Goal: Find specific page/section: Find specific page/section

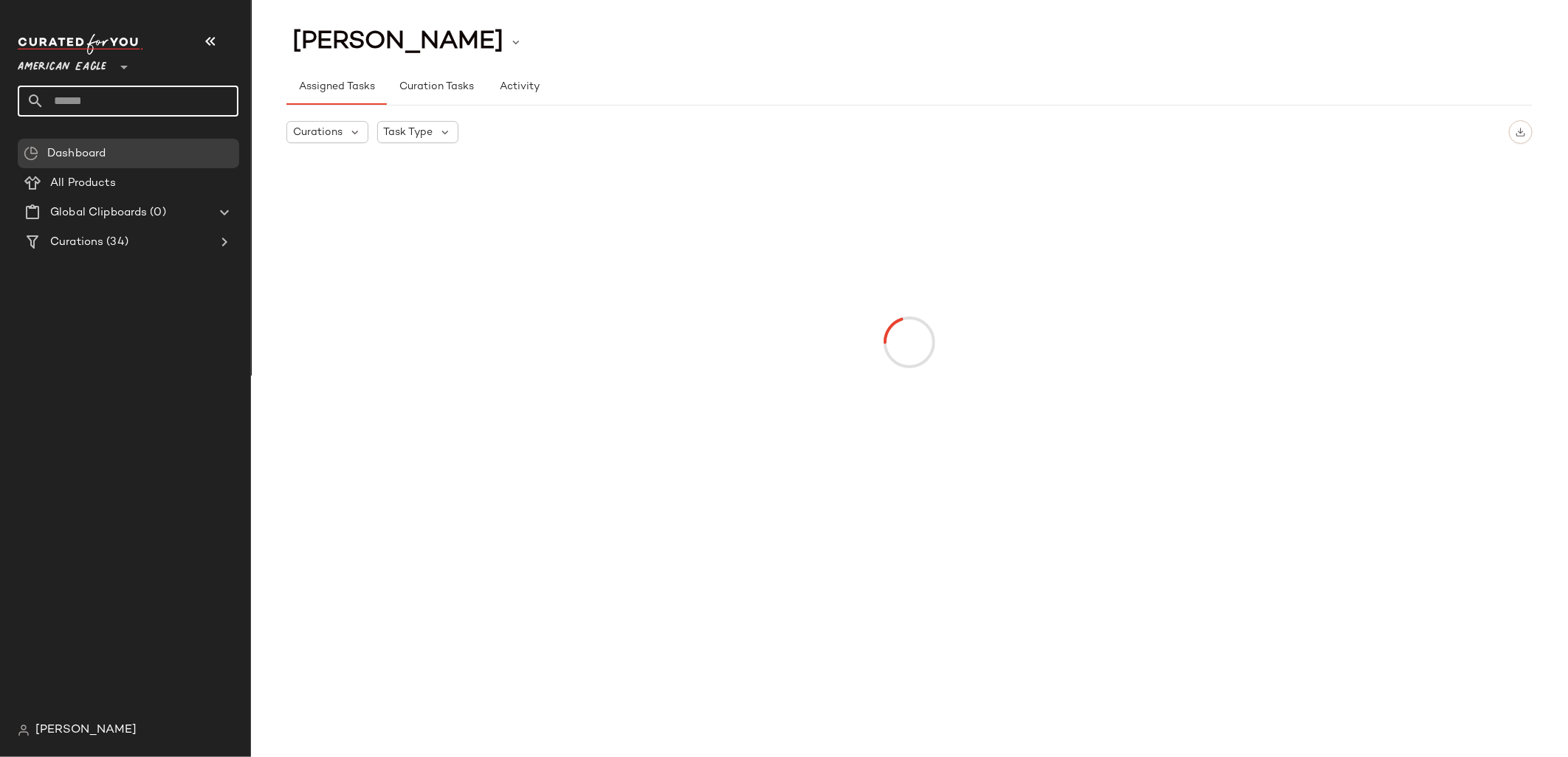
click at [91, 92] on input "text" at bounding box center [141, 101] width 194 height 31
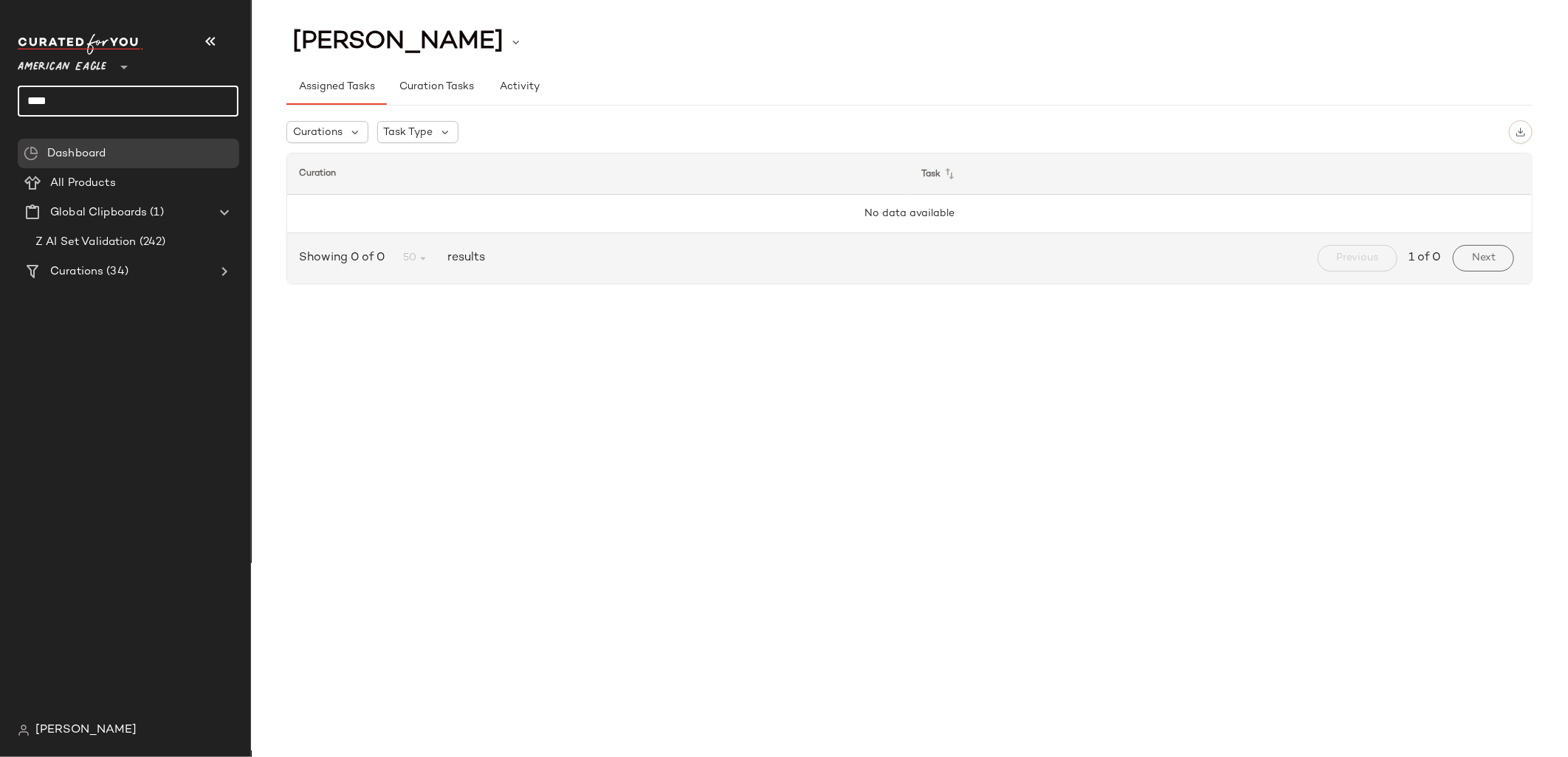
type input "***"
click at [80, 67] on span "American Eagle" at bounding box center [62, 63] width 89 height 26
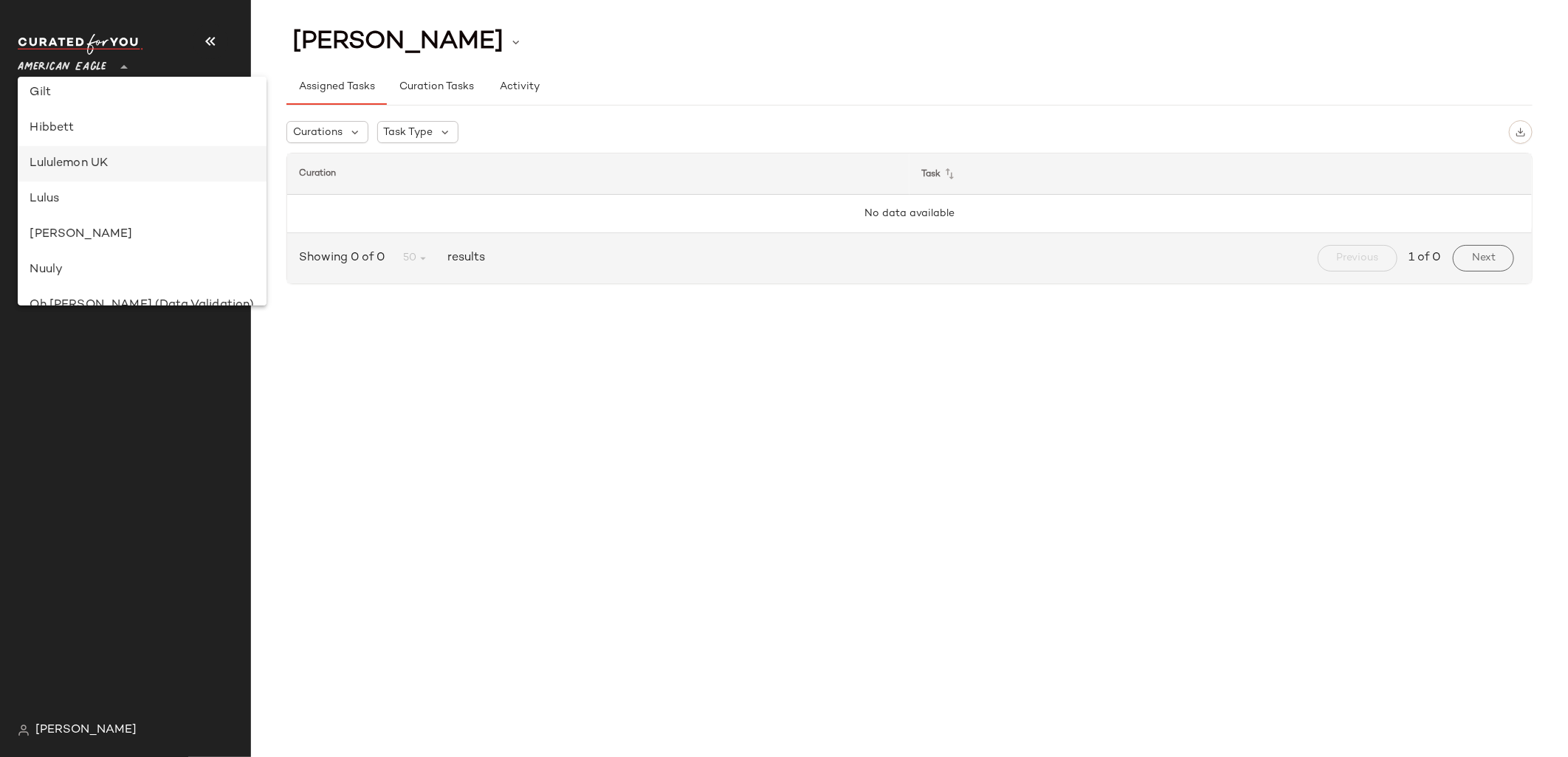
scroll to position [429, 0]
click at [78, 168] on div "Lulus" at bounding box center [141, 167] width 224 height 18
type input "**"
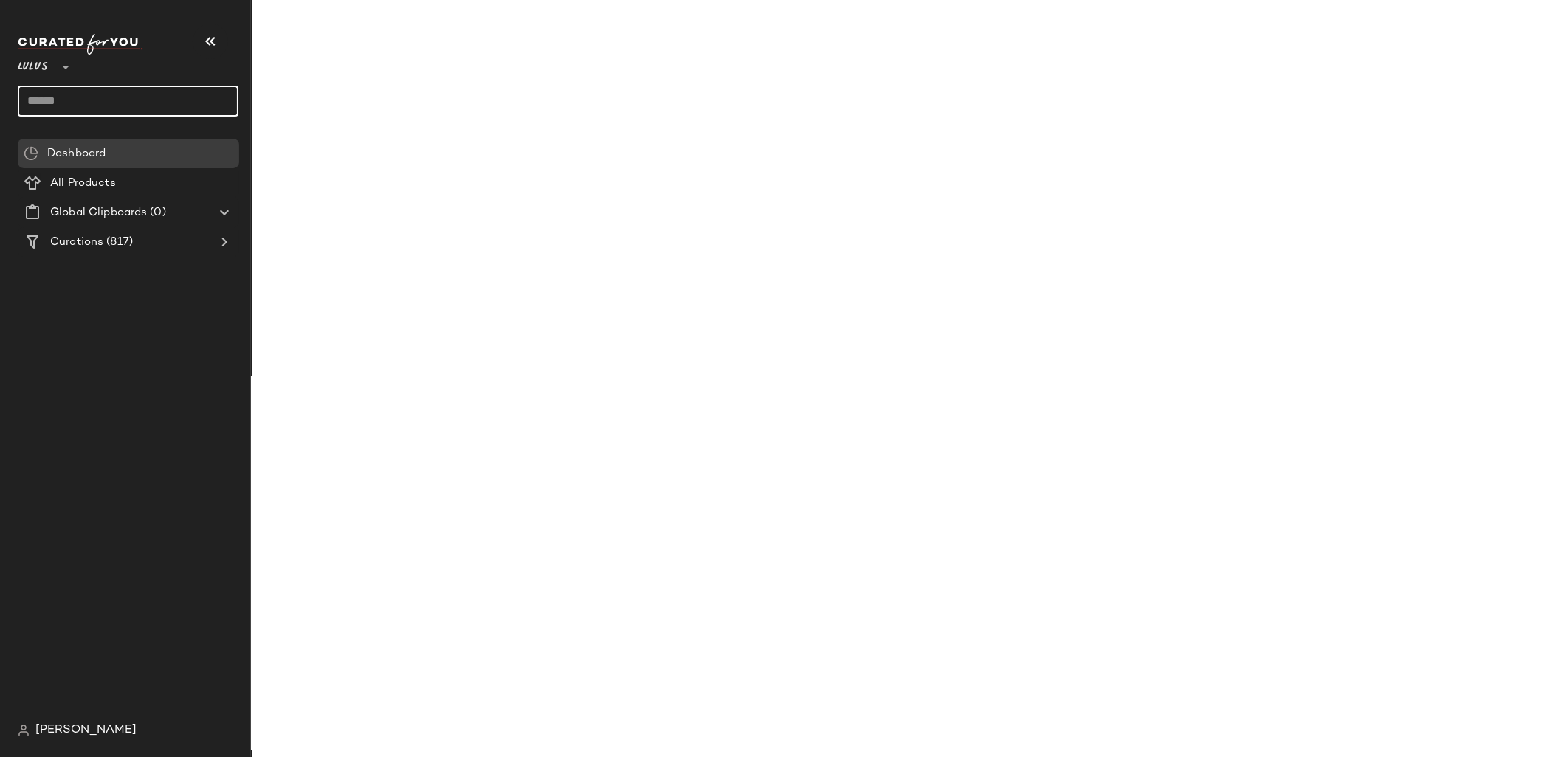
click at [60, 100] on input "text" at bounding box center [128, 101] width 220 height 31
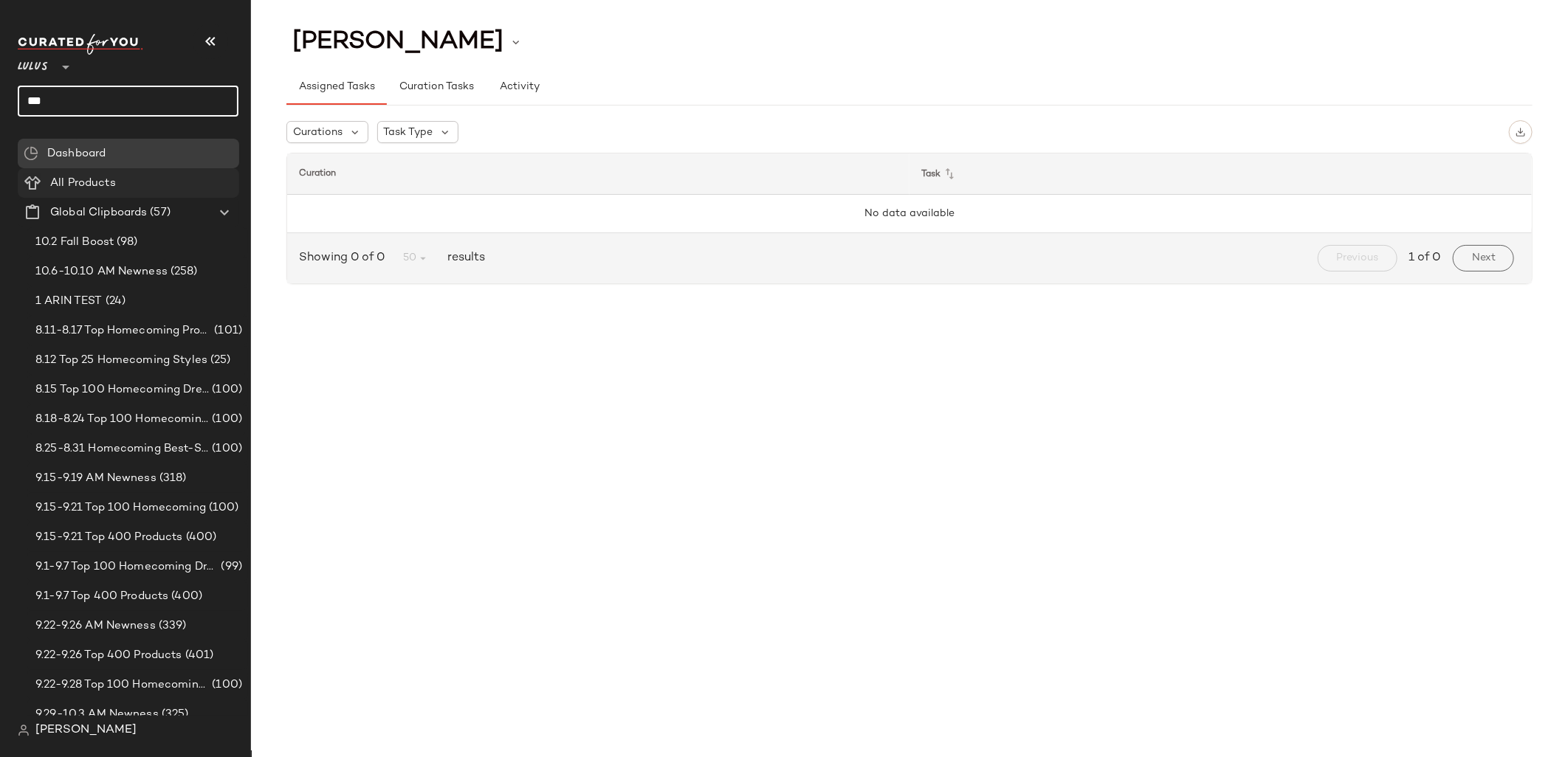
type input "***"
click at [79, 186] on span "All Products" at bounding box center [82, 183] width 65 height 17
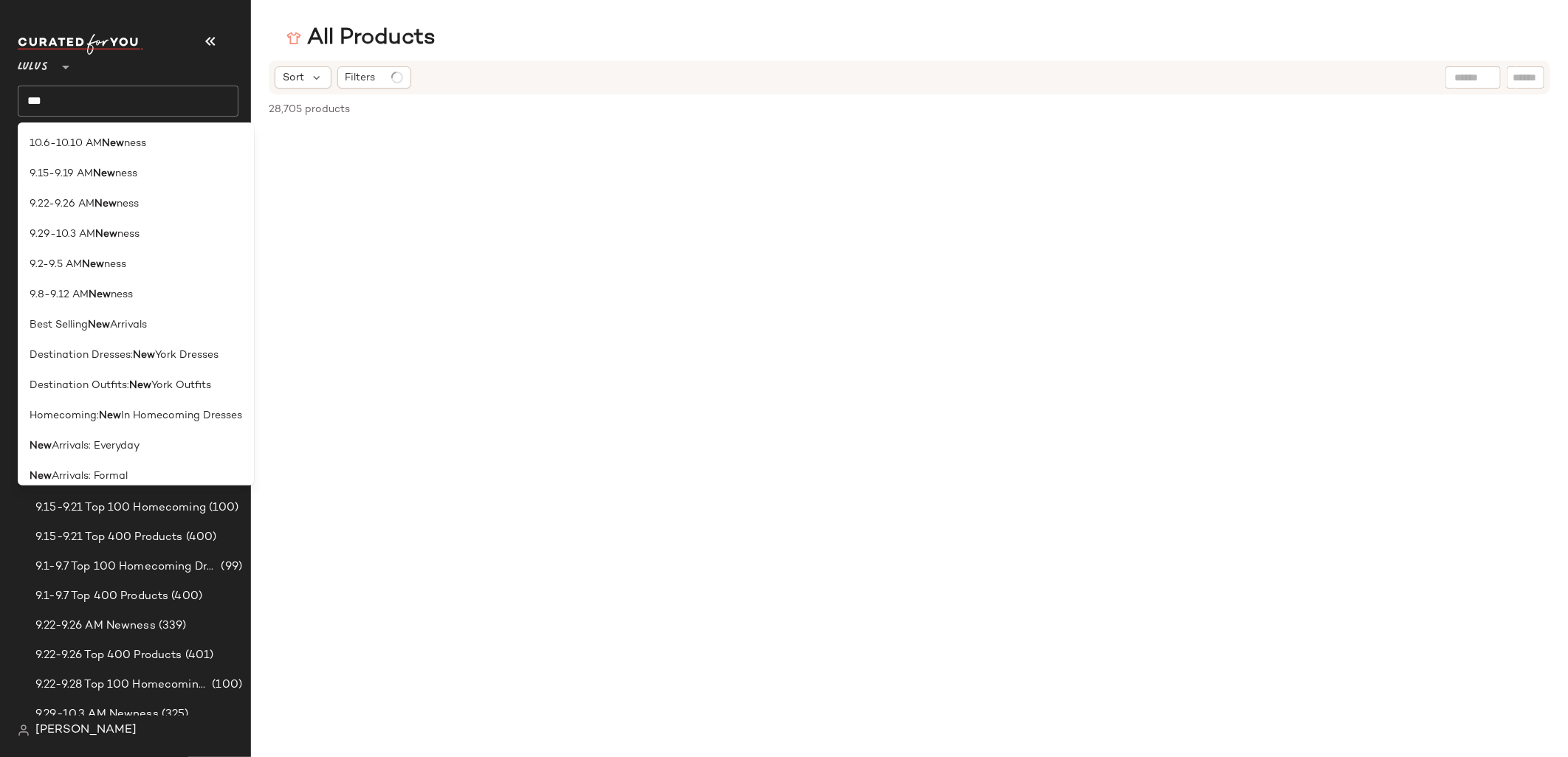
click at [270, 27] on div "All Products" at bounding box center [909, 39] width 1317 height 29
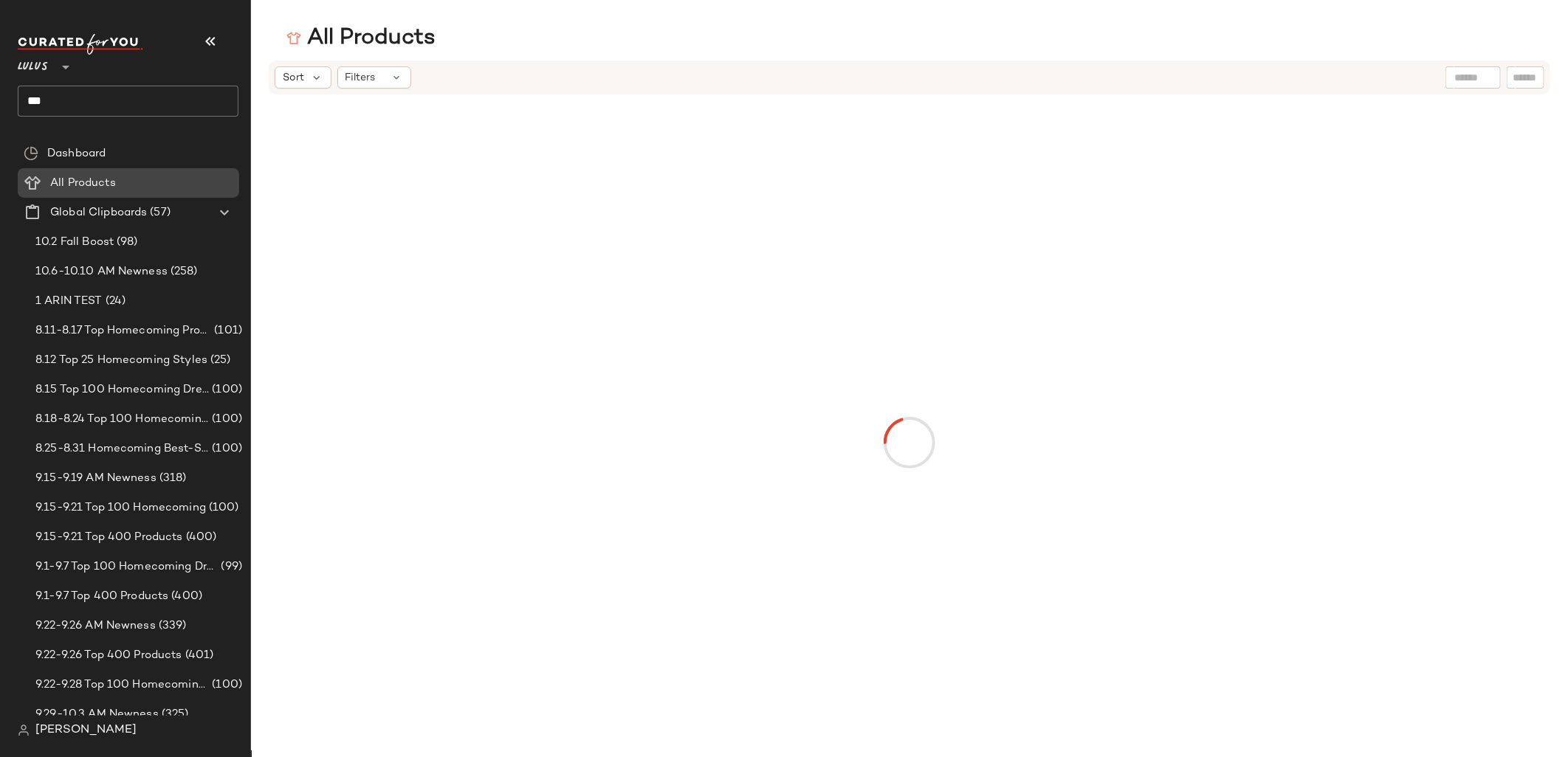
click at [96, 183] on span "All Products" at bounding box center [82, 183] width 65 height 17
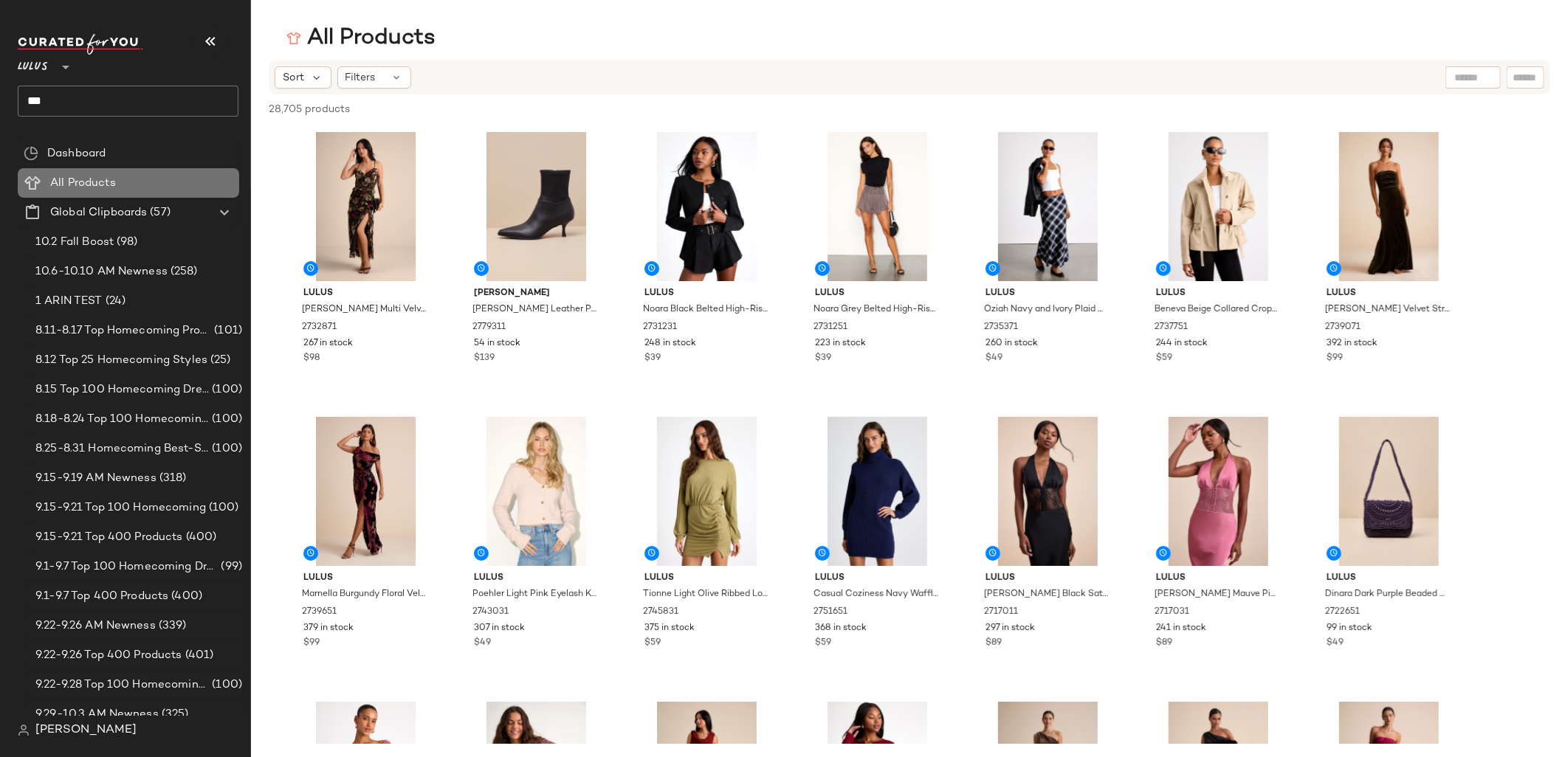
click at [116, 177] on span at bounding box center [117, 183] width 3 height 17
click at [378, 76] on div "Filters" at bounding box center [374, 77] width 74 height 22
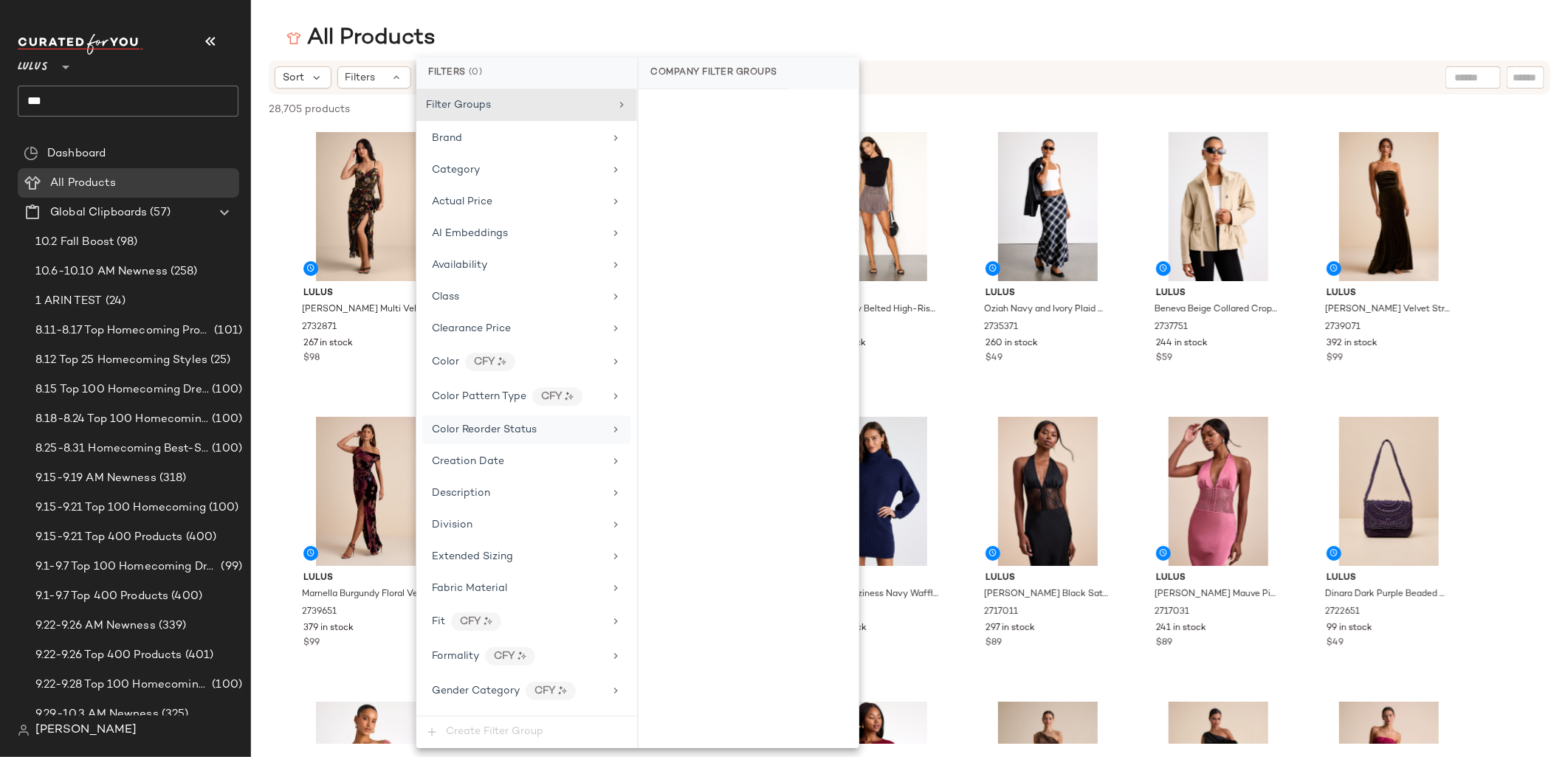
click at [475, 437] on div "Color Reorder Status" at bounding box center [484, 430] width 105 height 15
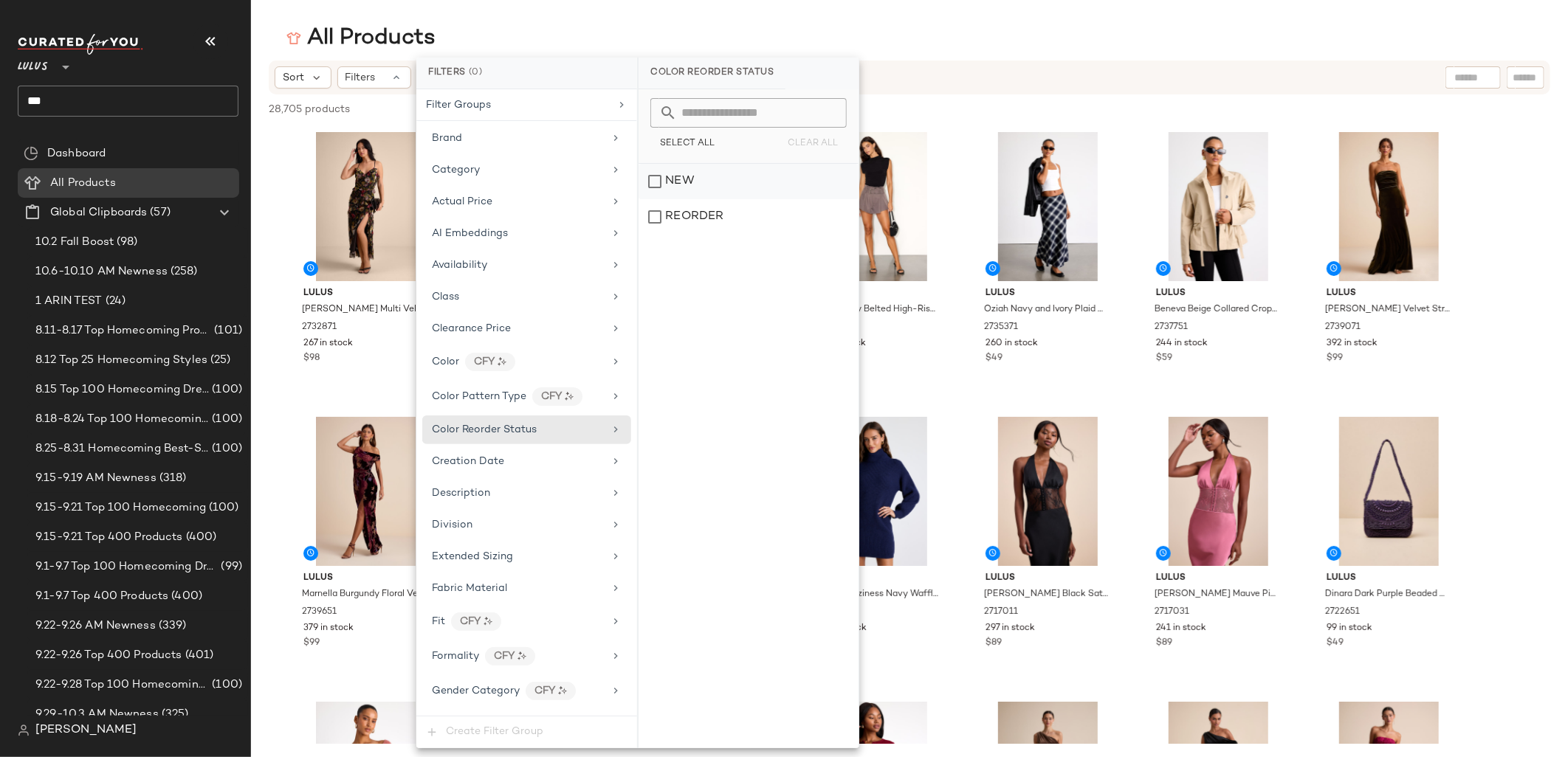
click at [649, 177] on div "NEW" at bounding box center [748, 182] width 220 height 35
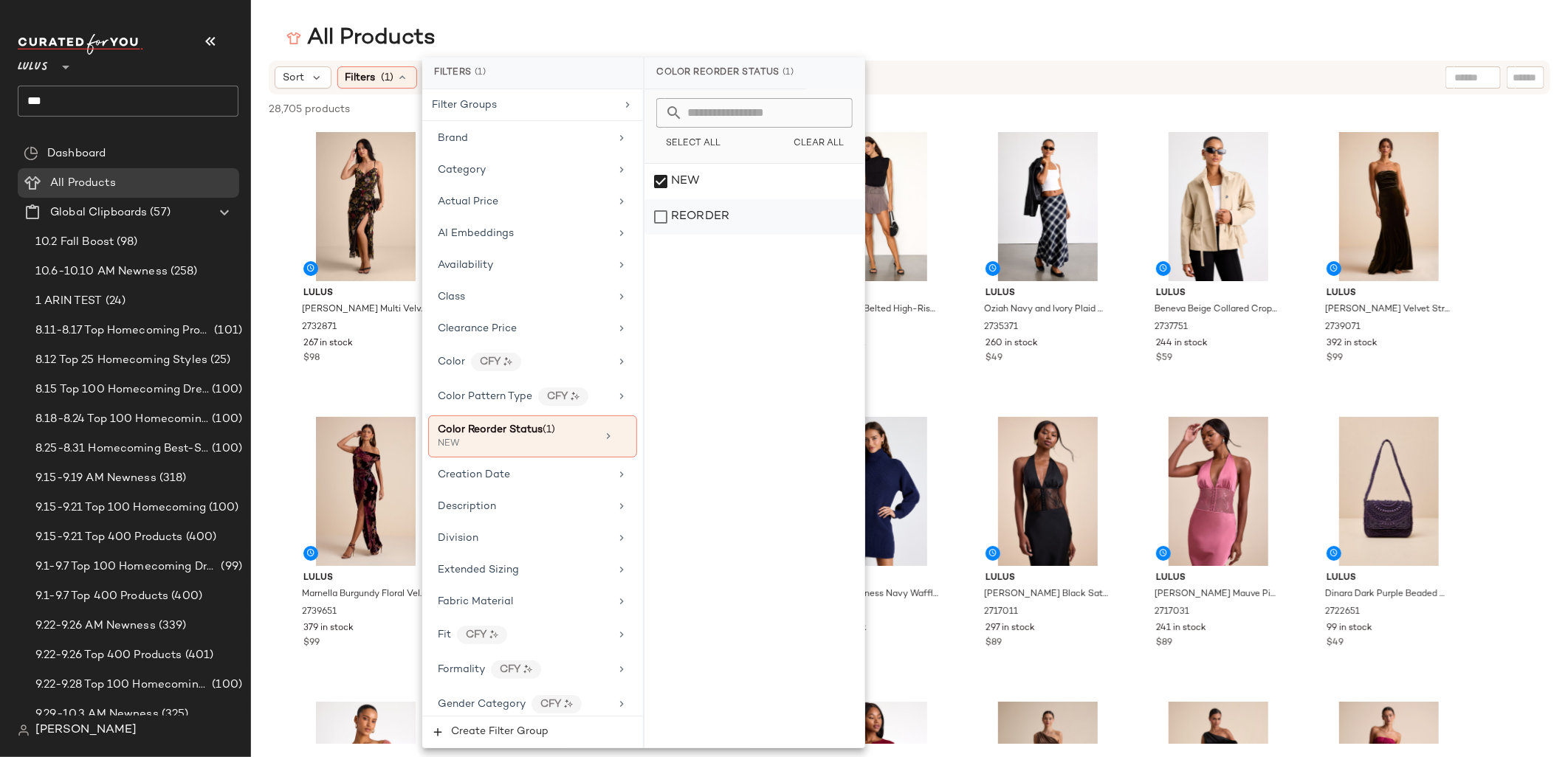
click at [676, 223] on div "REORDER" at bounding box center [754, 217] width 220 height 35
click at [578, 25] on div "All Products" at bounding box center [909, 39] width 1317 height 29
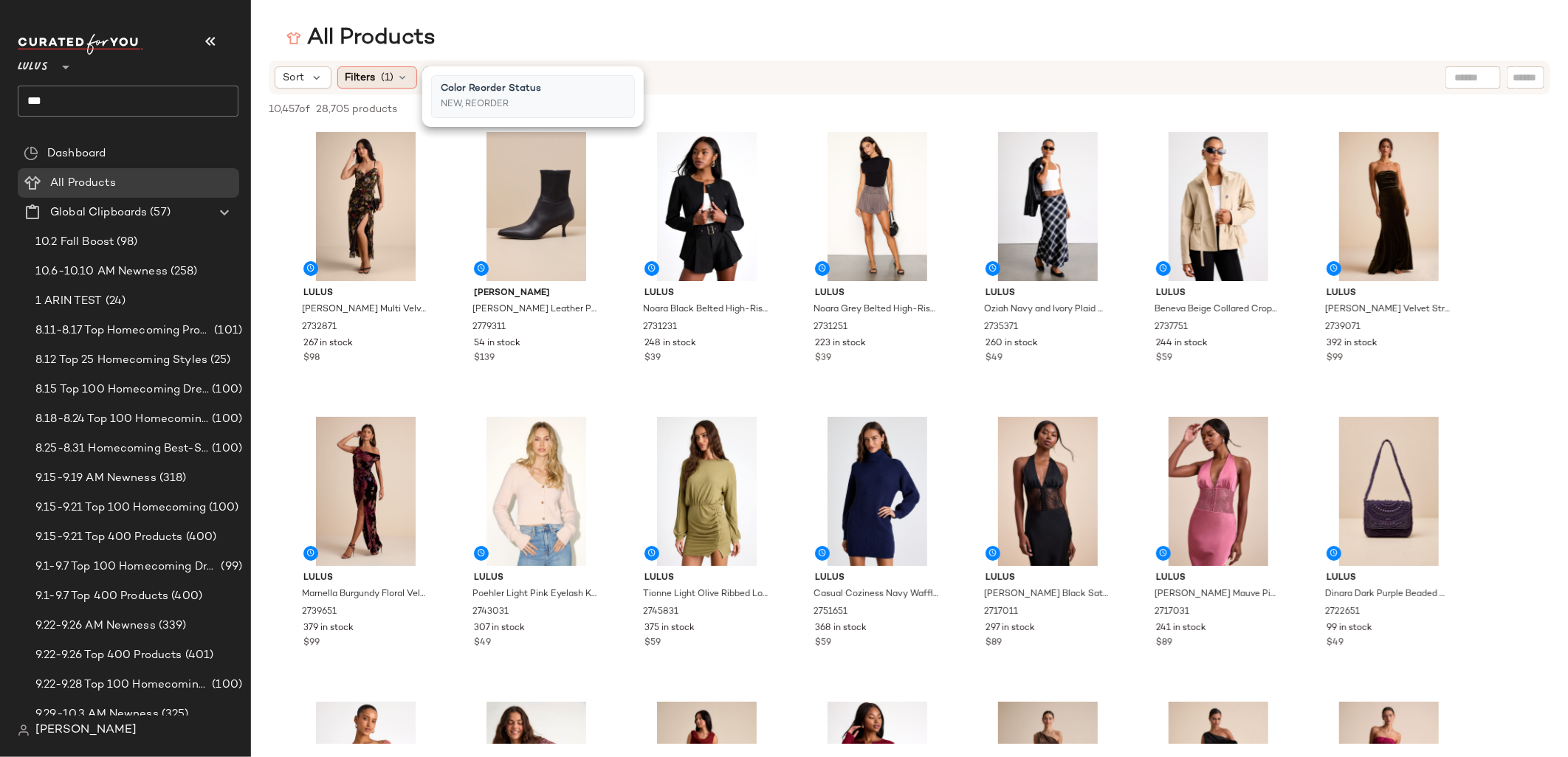
click at [391, 78] on span "(1)" at bounding box center [388, 78] width 12 height 15
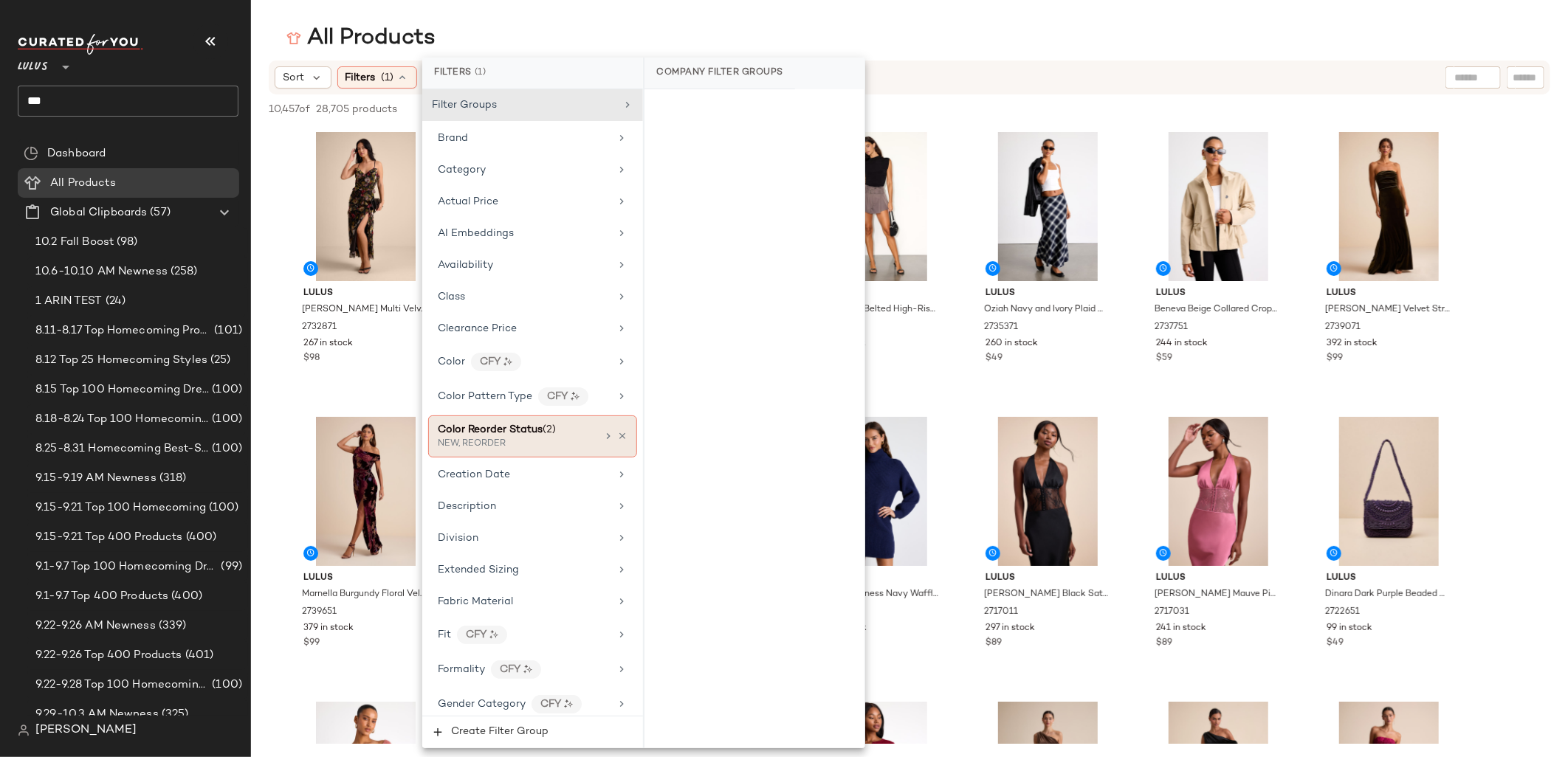
click at [478, 446] on div "NEW, REORDER" at bounding box center [512, 444] width 148 height 13
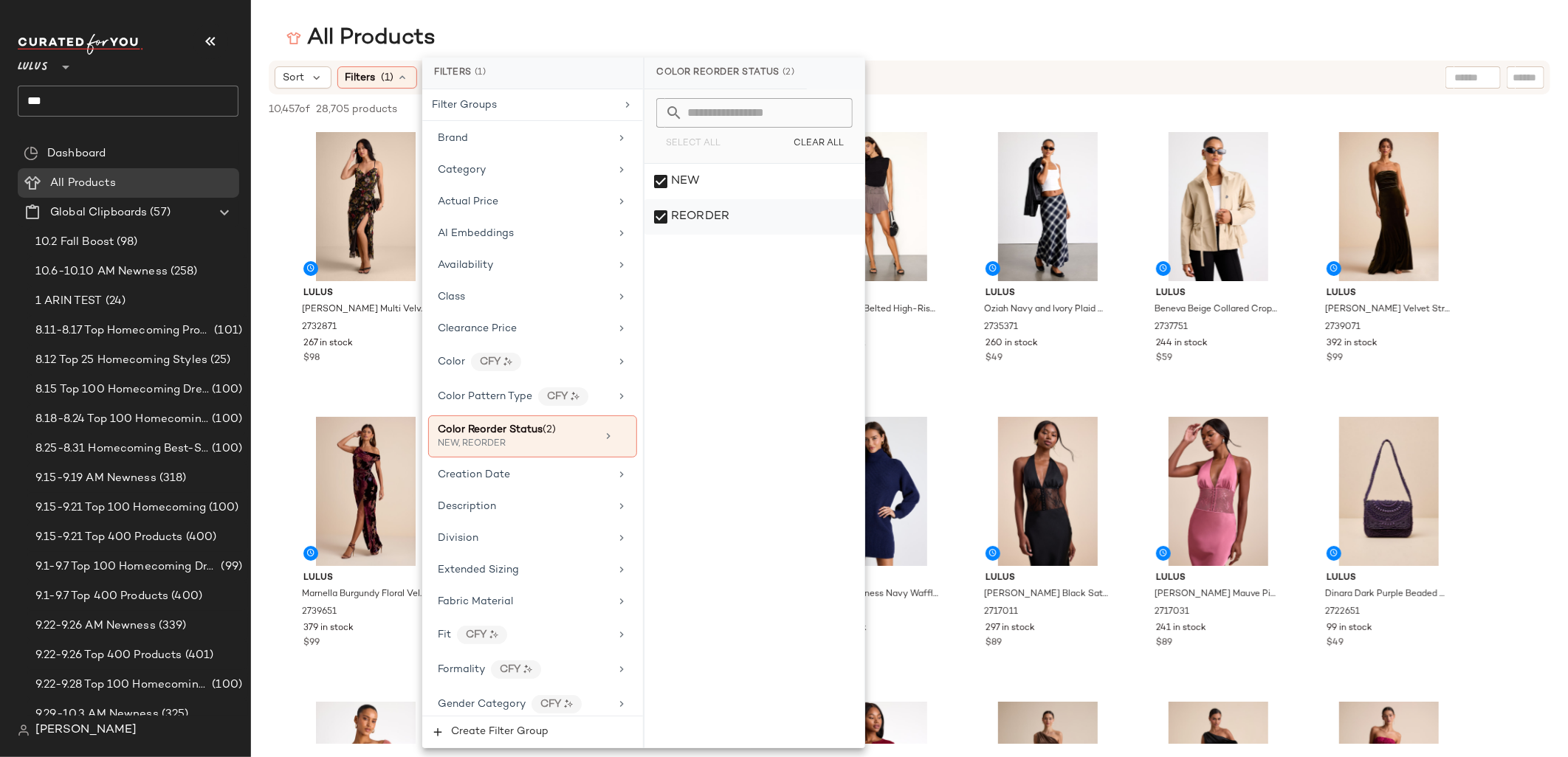
click at [697, 212] on div "REORDER" at bounding box center [754, 217] width 220 height 35
click at [650, 39] on div "All Products" at bounding box center [909, 39] width 1317 height 29
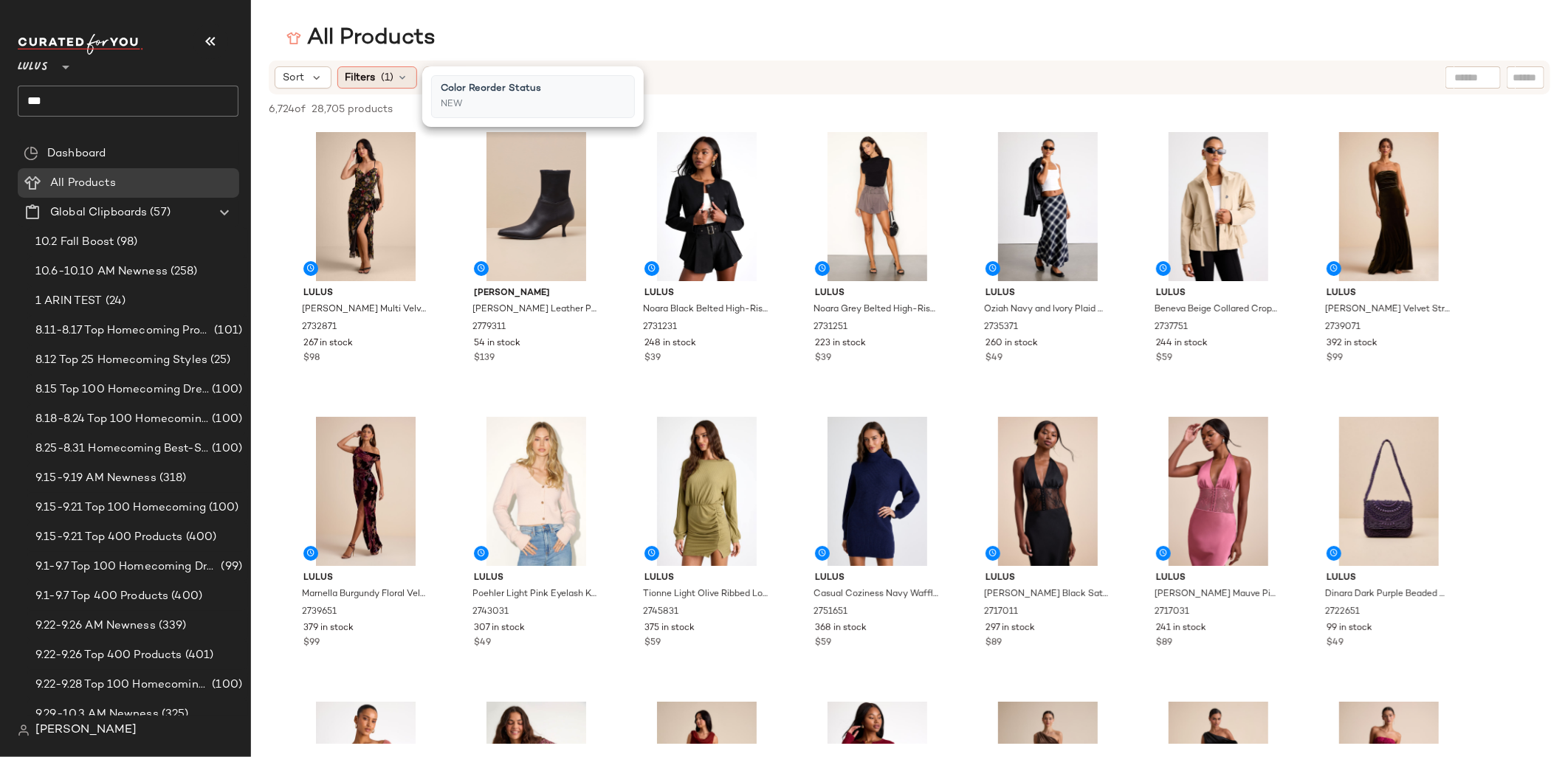
click at [391, 76] on span "(1)" at bounding box center [388, 78] width 12 height 15
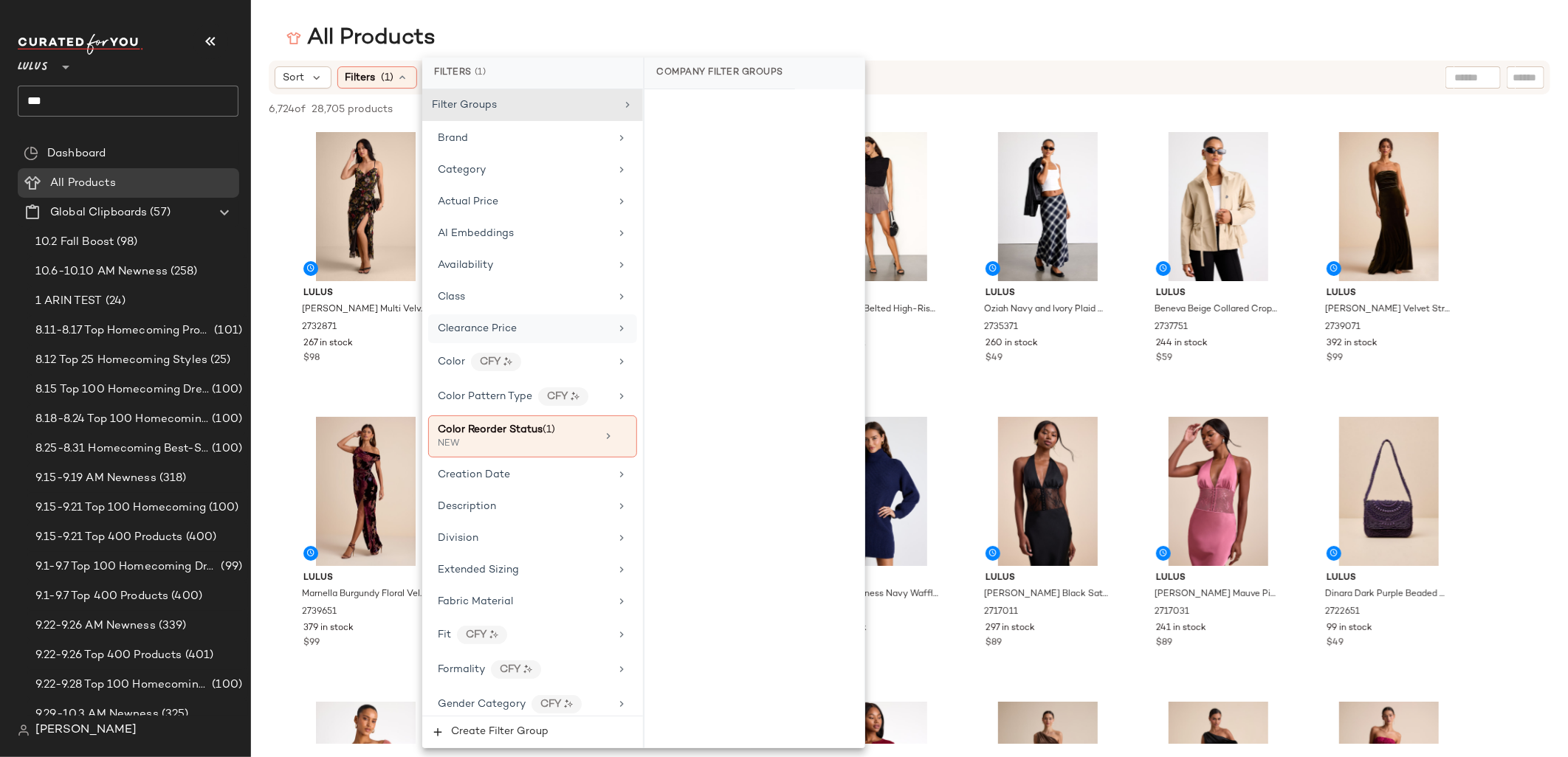
drag, startPoint x: 526, startPoint y: 442, endPoint x: 588, endPoint y: 340, distance: 119.4
click at [526, 442] on div "NEW" at bounding box center [512, 444] width 148 height 13
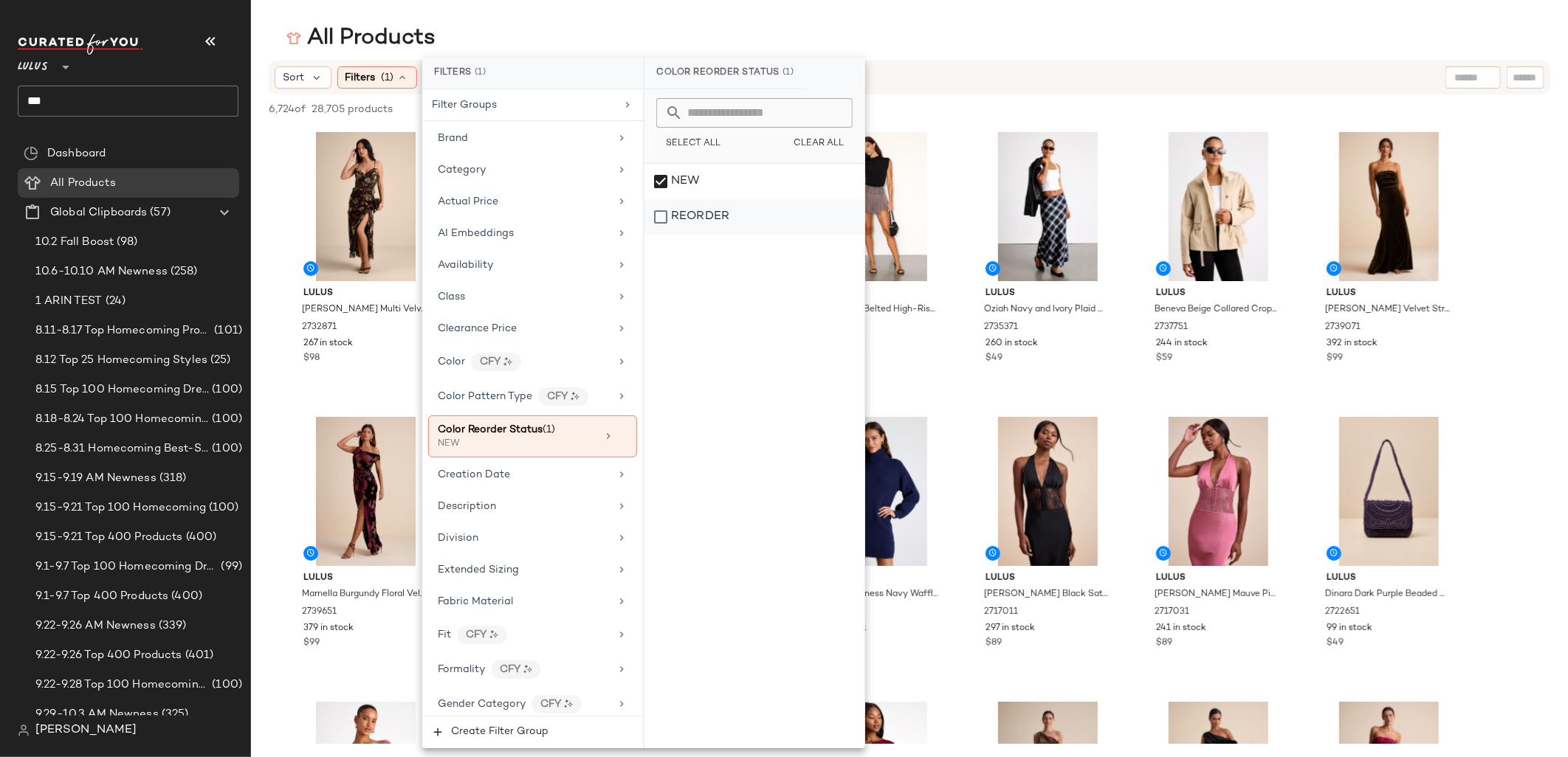
click at [684, 212] on div "REORDER" at bounding box center [754, 217] width 220 height 35
click at [511, 428] on span "Color Reorder Status" at bounding box center [490, 430] width 105 height 11
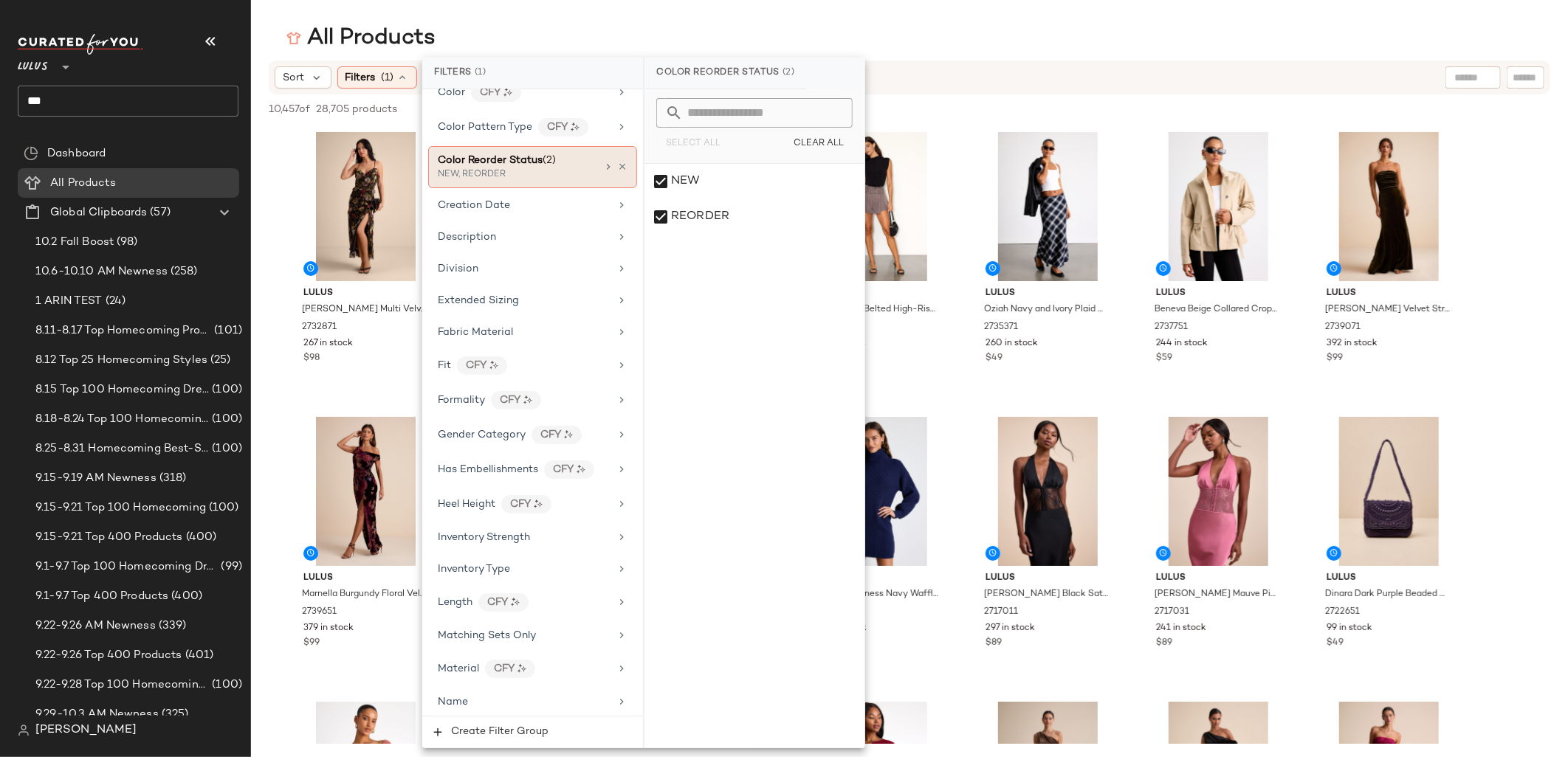
scroll to position [293, 0]
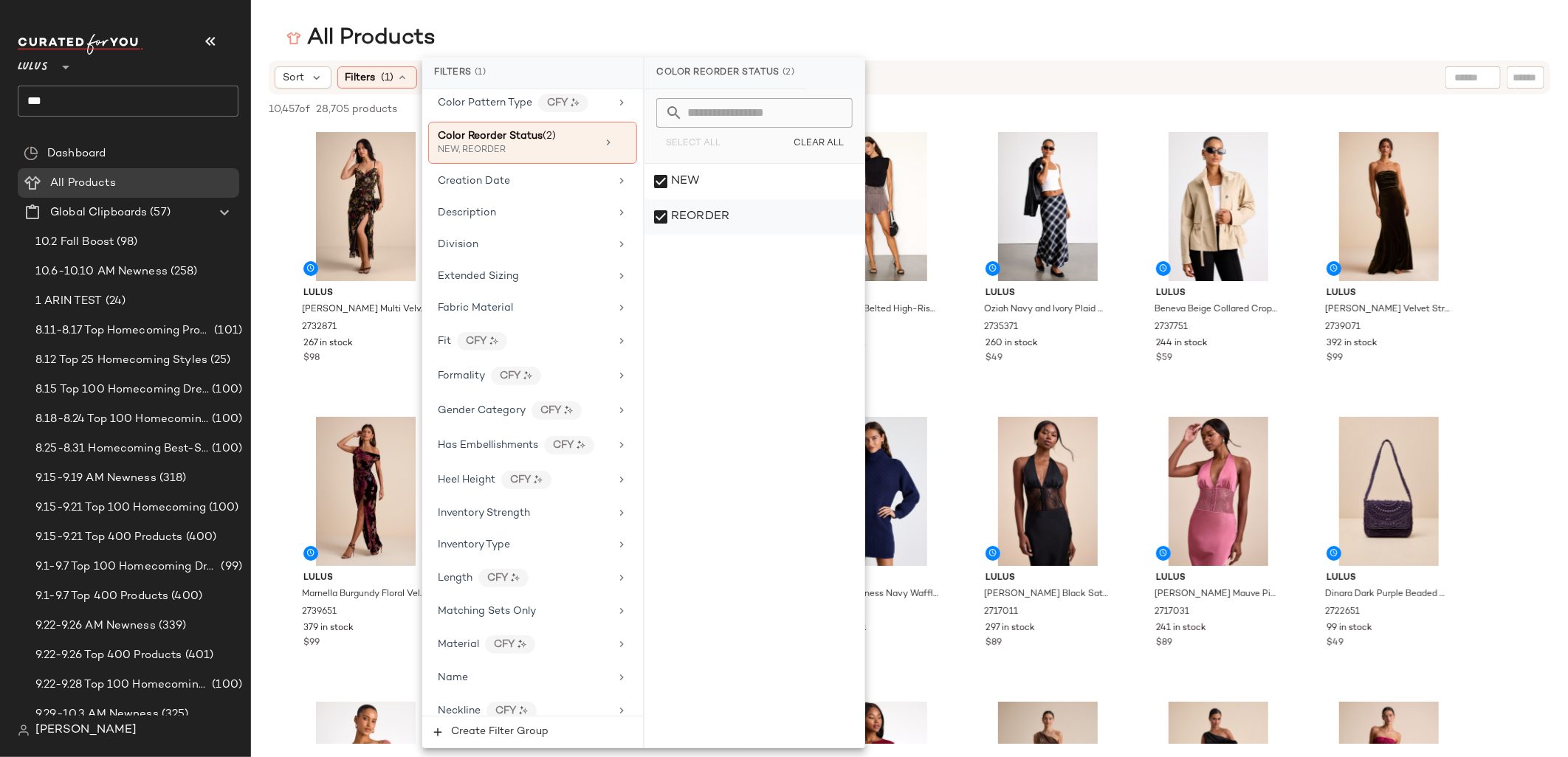
click at [684, 220] on div "REORDER" at bounding box center [754, 217] width 220 height 35
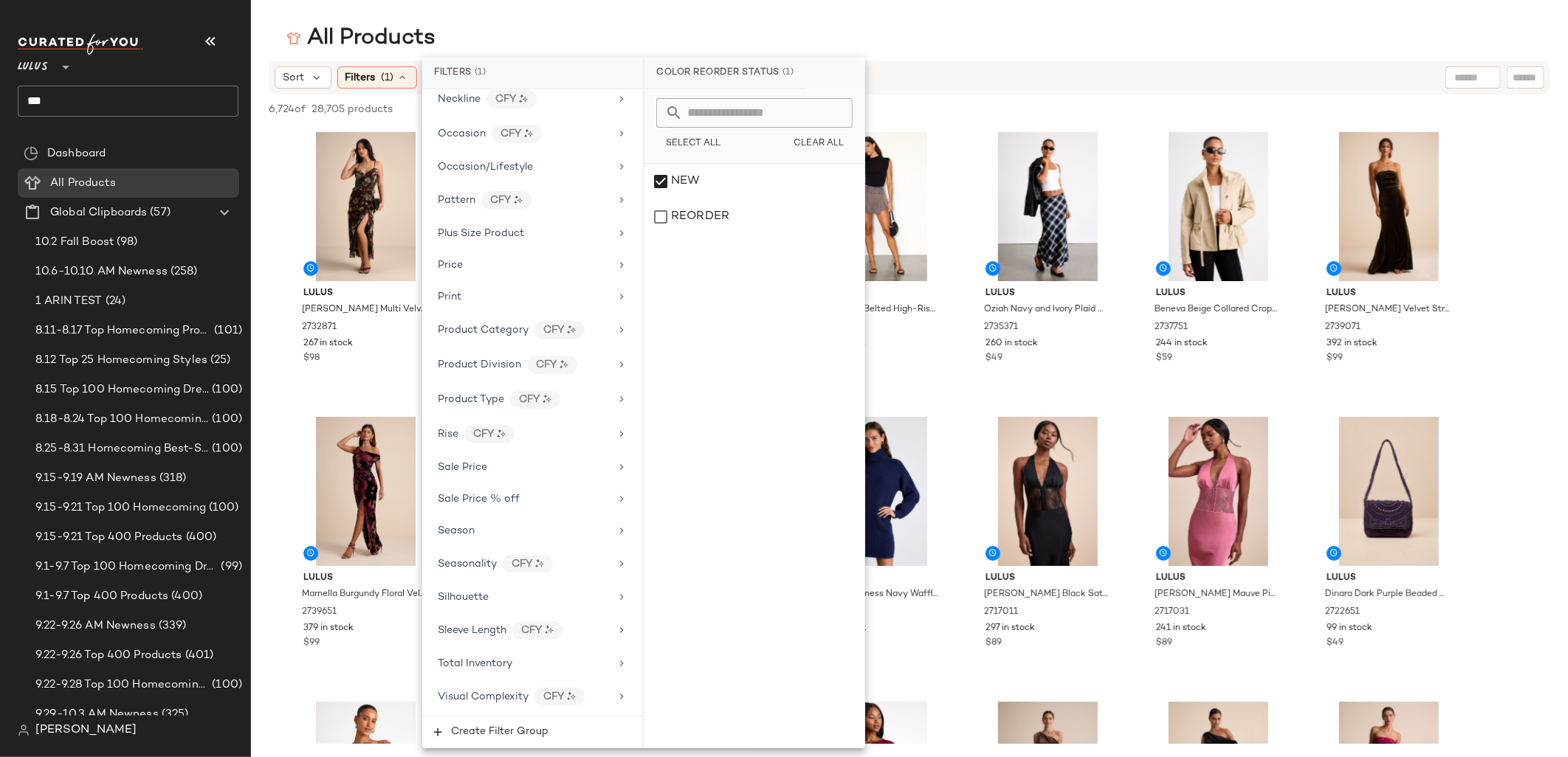
scroll to position [909, 0]
